Goal: Information Seeking & Learning: Learn about a topic

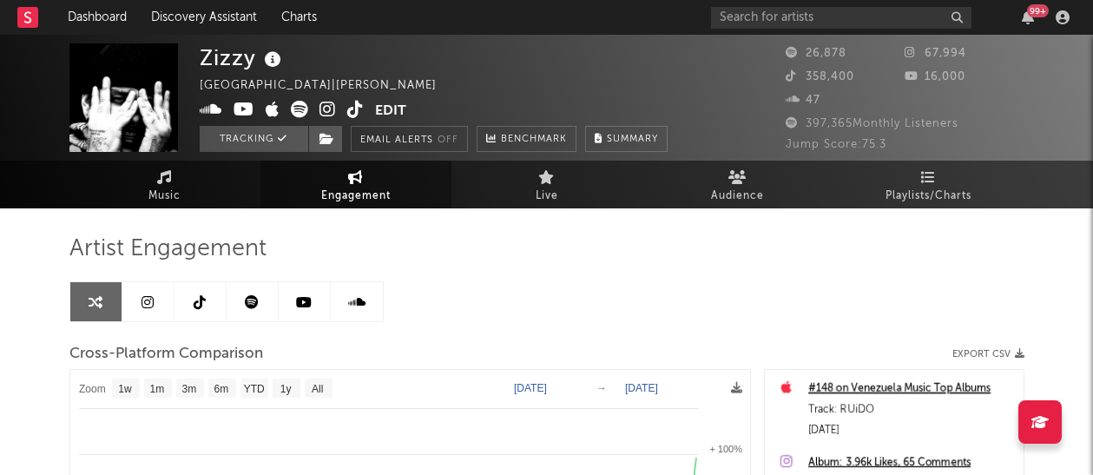
select select "1w"
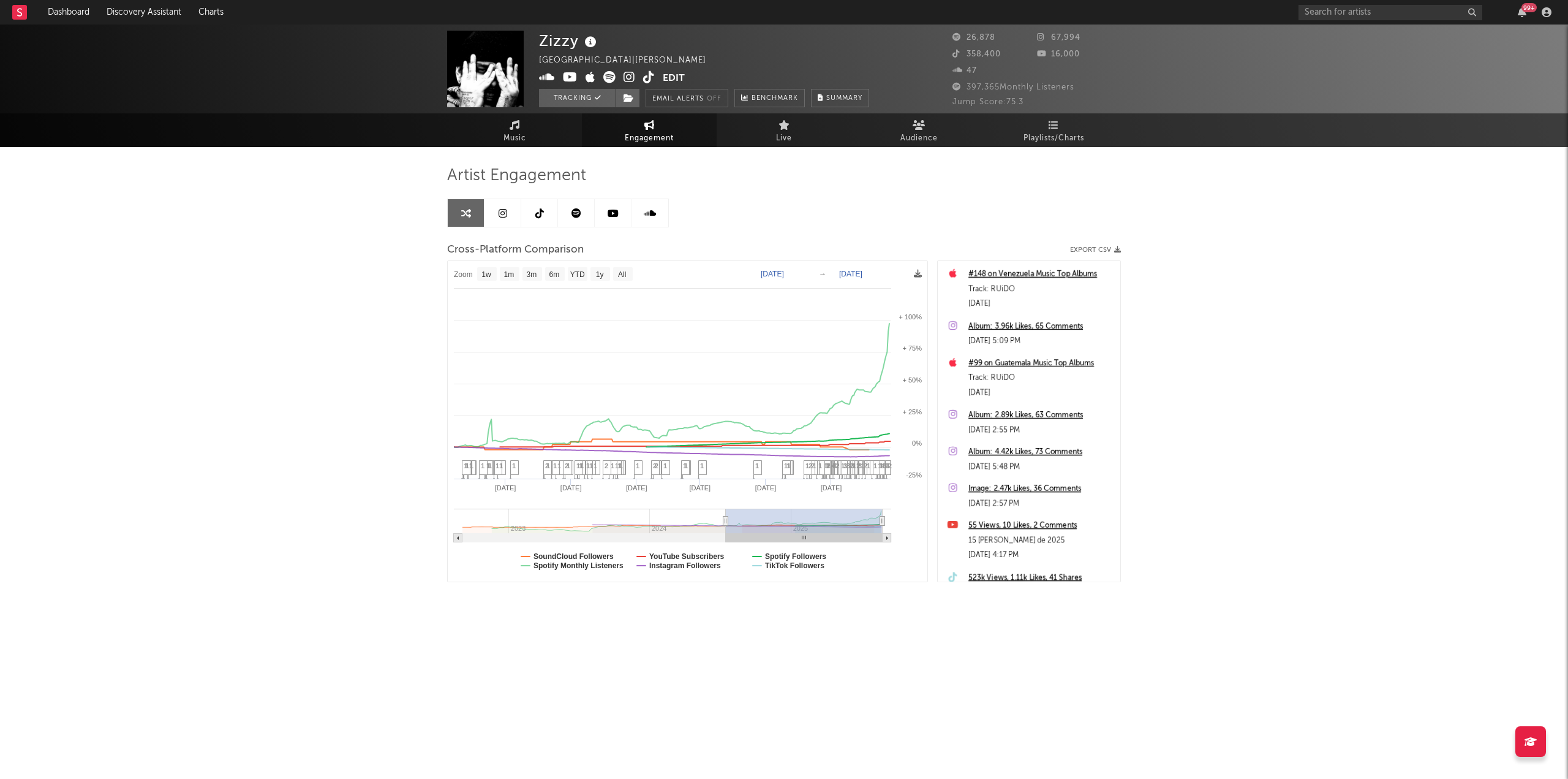
click at [770, 279] on div "Zizzy Mexico | Urbano latino Edit Tracking Email Alerts Off Benchmark Summary 2…" at bounding box center [784, 346] width 1568 height 644
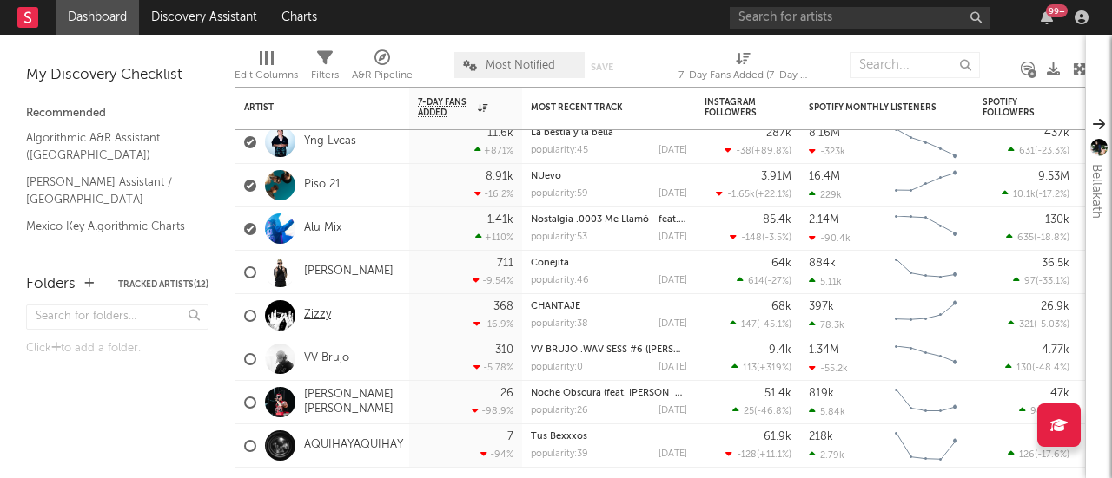
click at [314, 317] on link "Zizzy" at bounding box center [317, 315] width 27 height 15
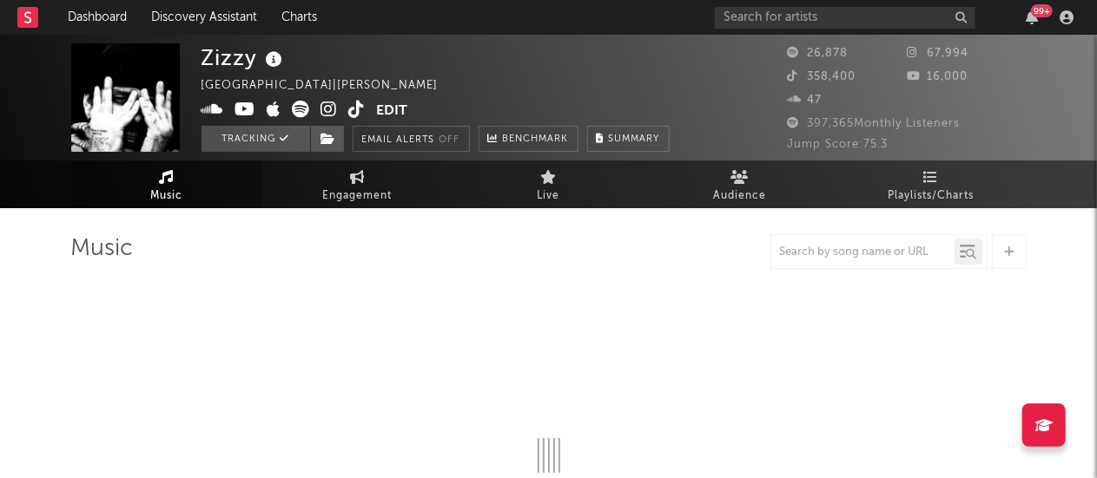
select select "6m"
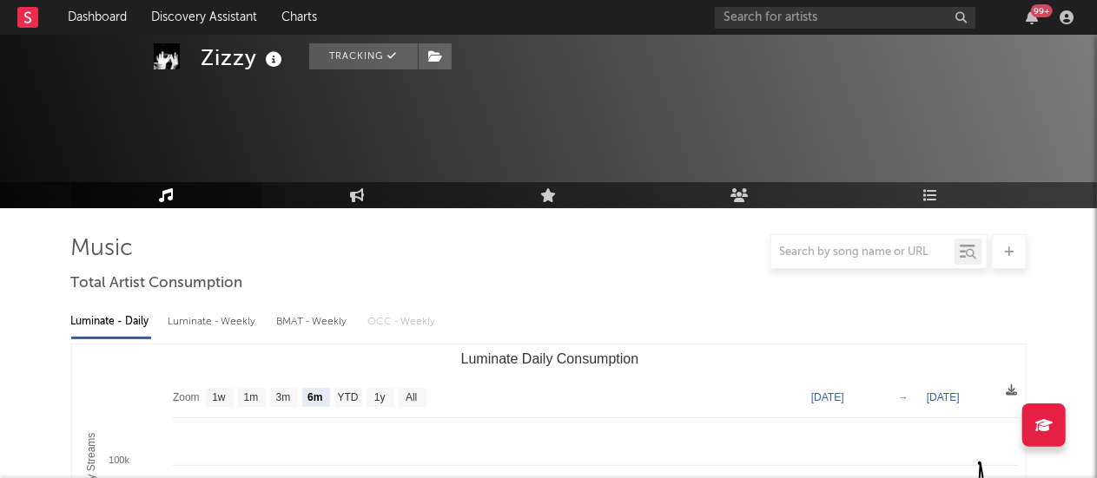
scroll to position [241, 0]
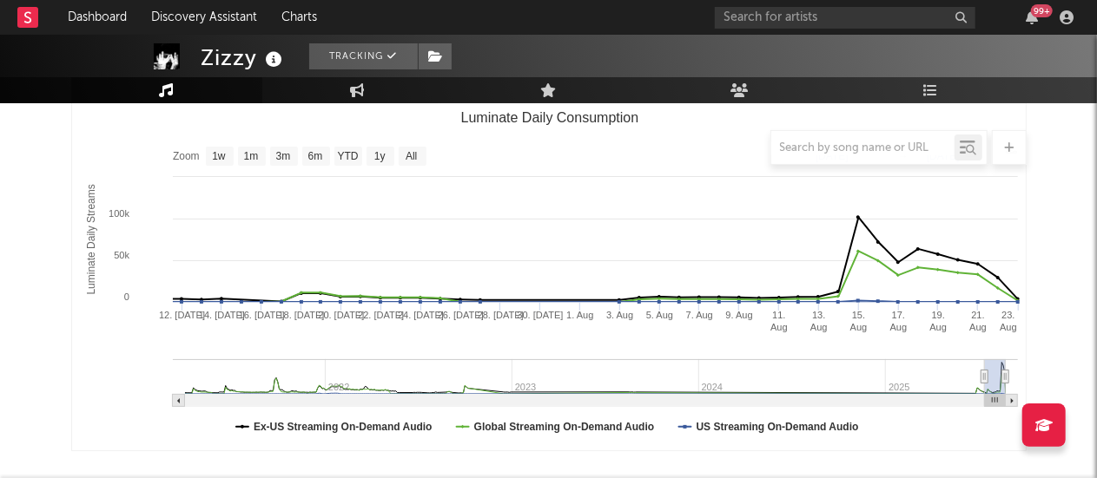
type input "[DATE]"
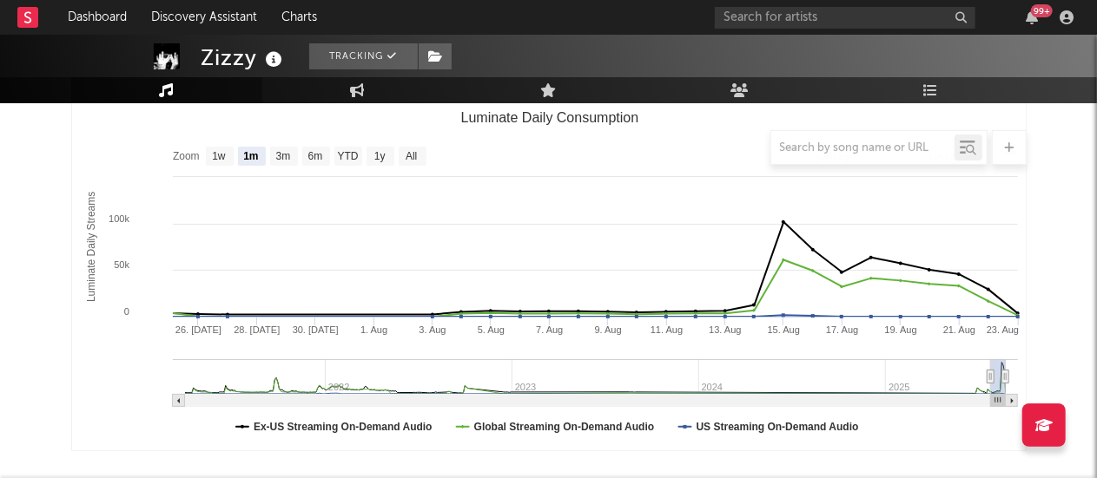
select select "1m"
drag, startPoint x: 914, startPoint y: 374, endPoint x: 990, endPoint y: 373, distance: 75.6
click at [990, 373] on icon "Luminate Daily Consumption" at bounding box center [989, 377] width 7 height 13
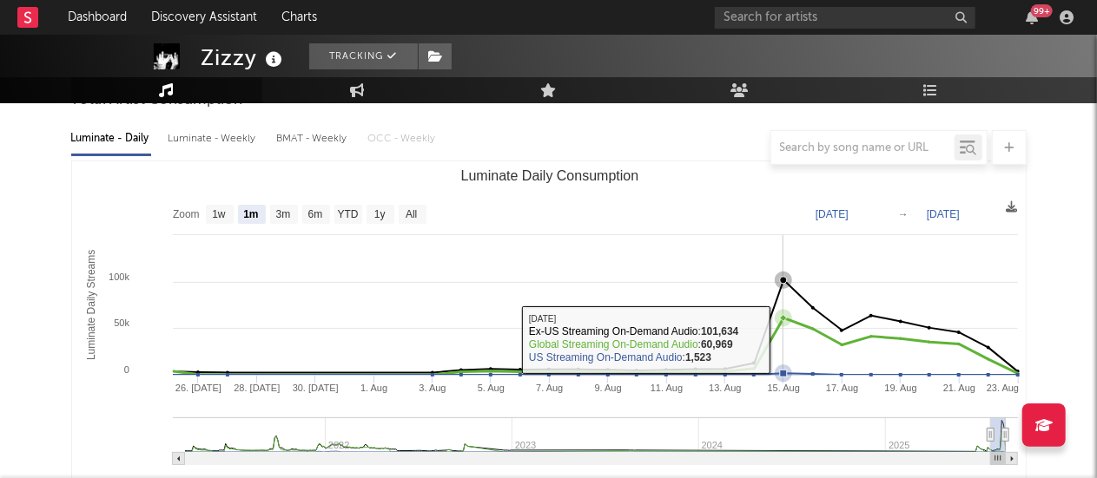
scroll to position [185, 0]
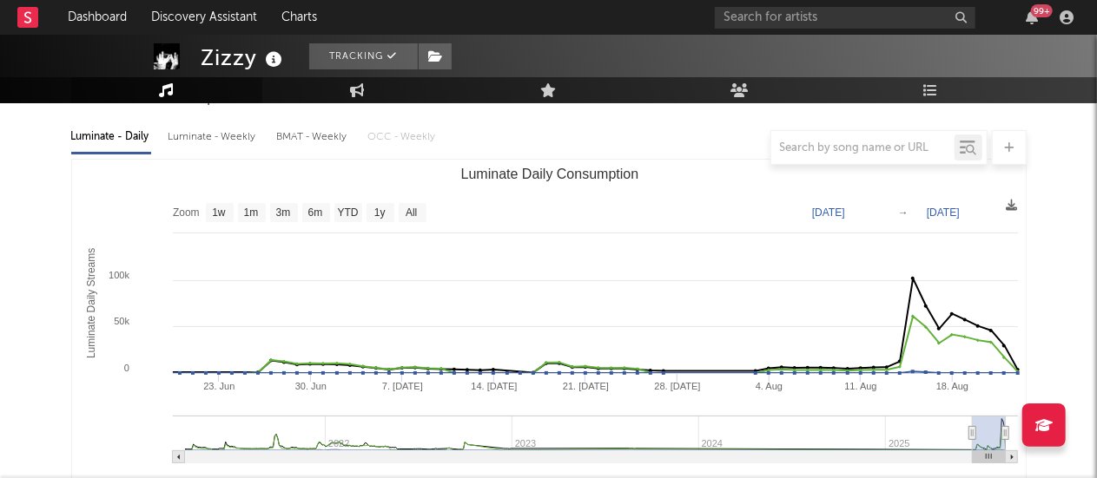
type input "[DATE]"
select select "3m"
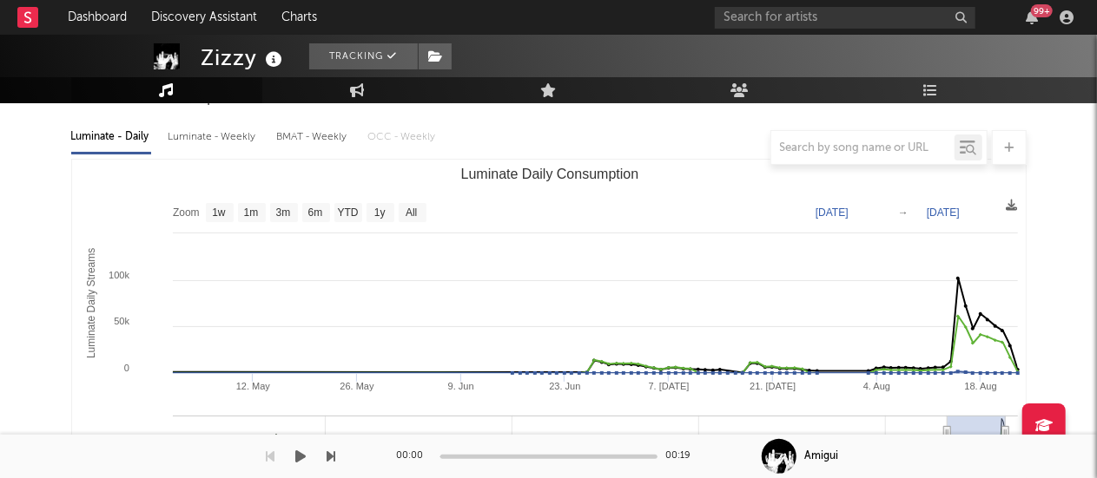
type input "[DATE]"
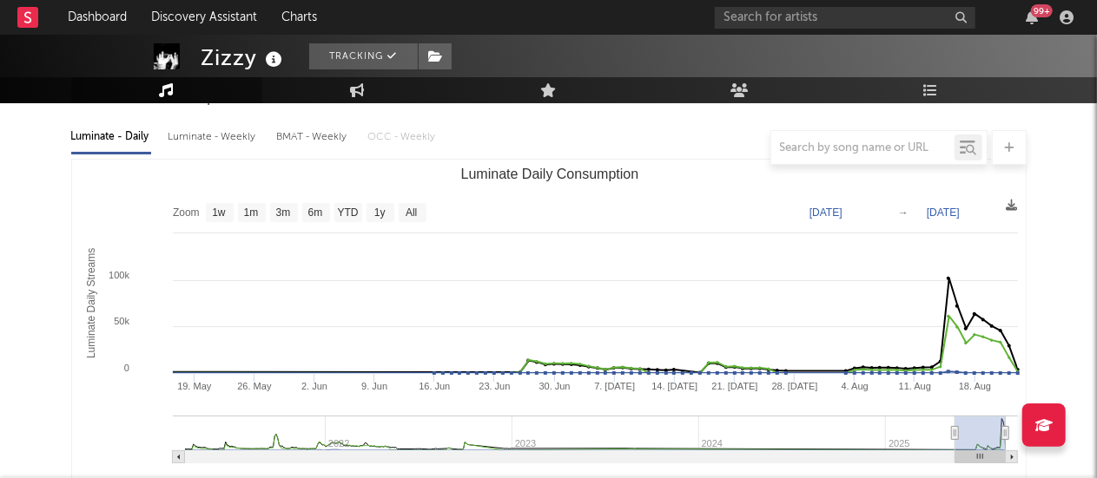
drag, startPoint x: 992, startPoint y: 433, endPoint x: 954, endPoint y: 427, distance: 37.8
click at [954, 427] on icon "Luminate Daily Consumption" at bounding box center [954, 433] width 7 height 13
